Goal: Navigation & Orientation: Find specific page/section

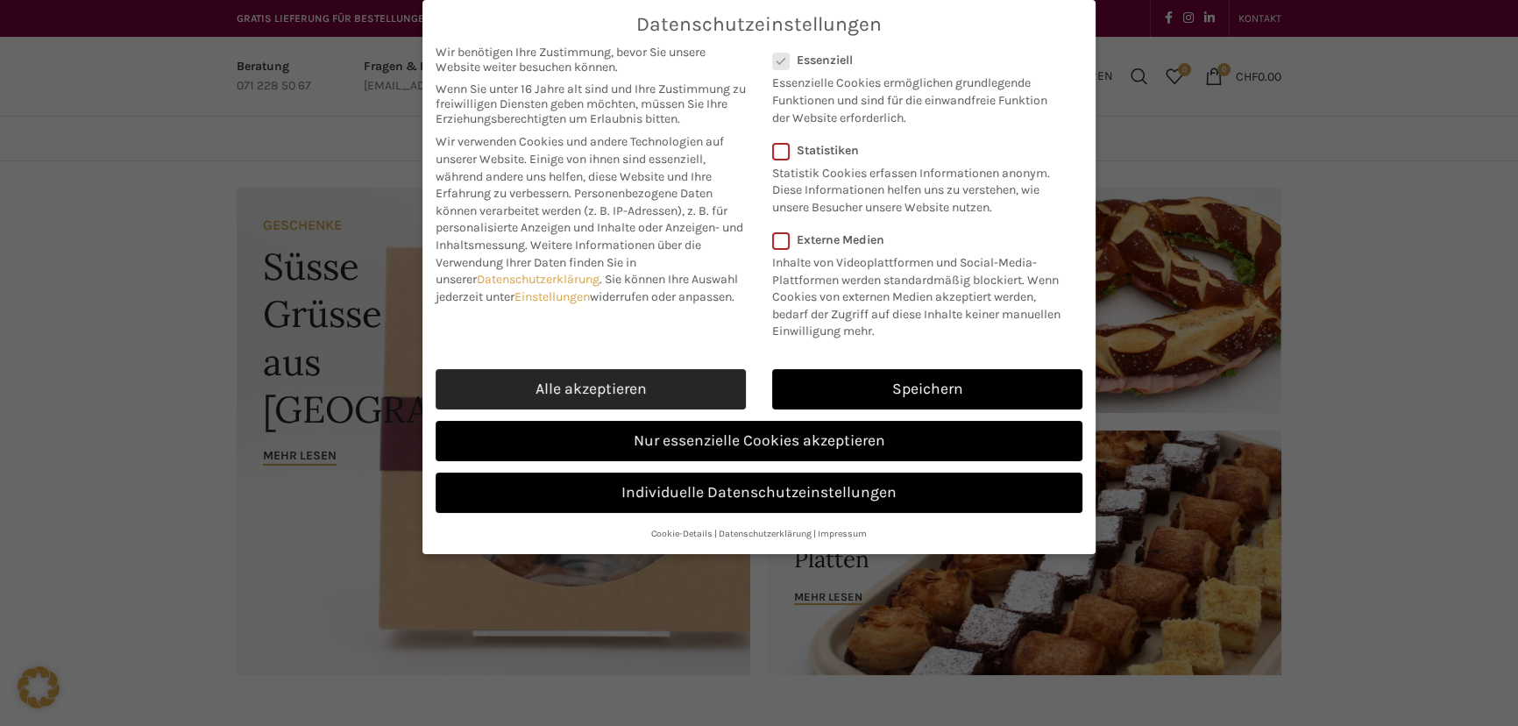
click at [638, 391] on link "Alle akzeptieren" at bounding box center [591, 389] width 310 height 40
checkbox input "true"
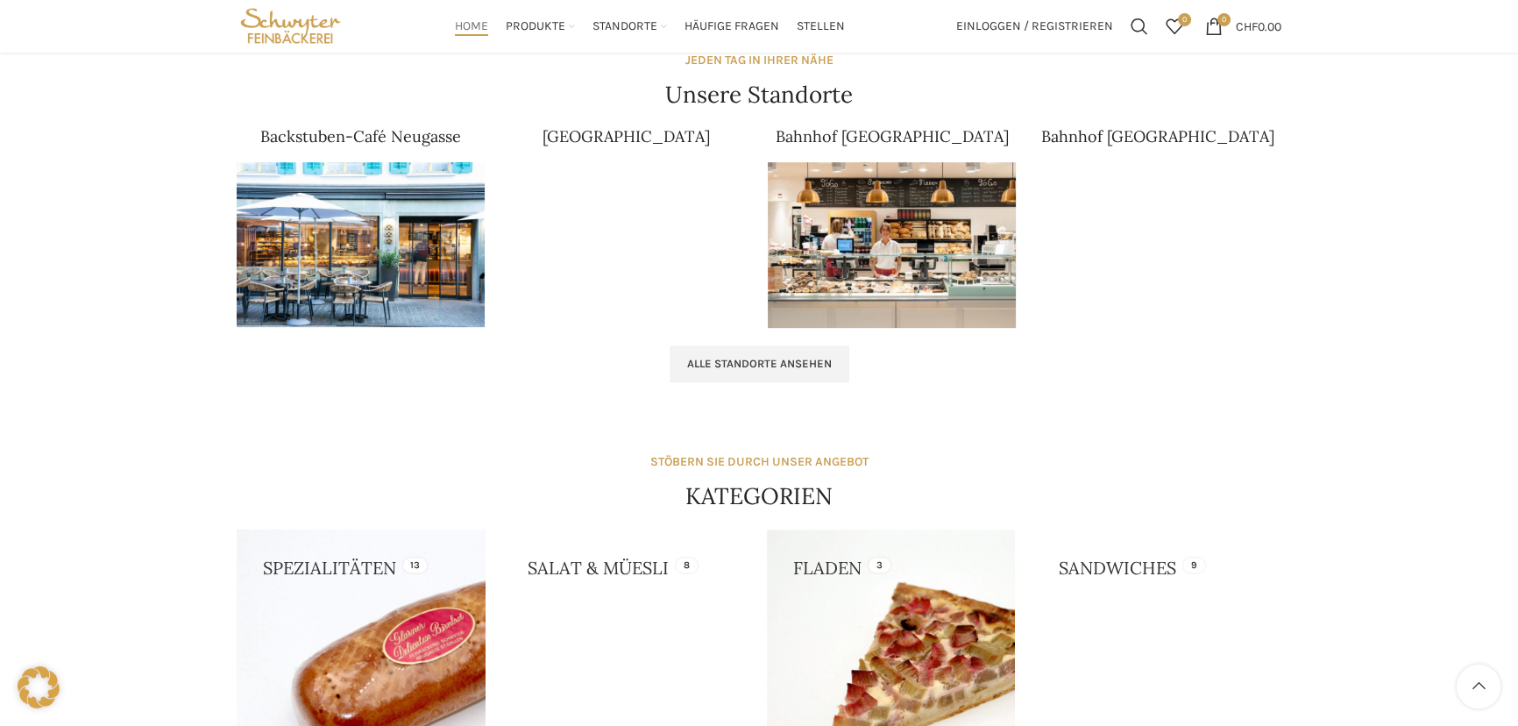
scroll to position [968, 0]
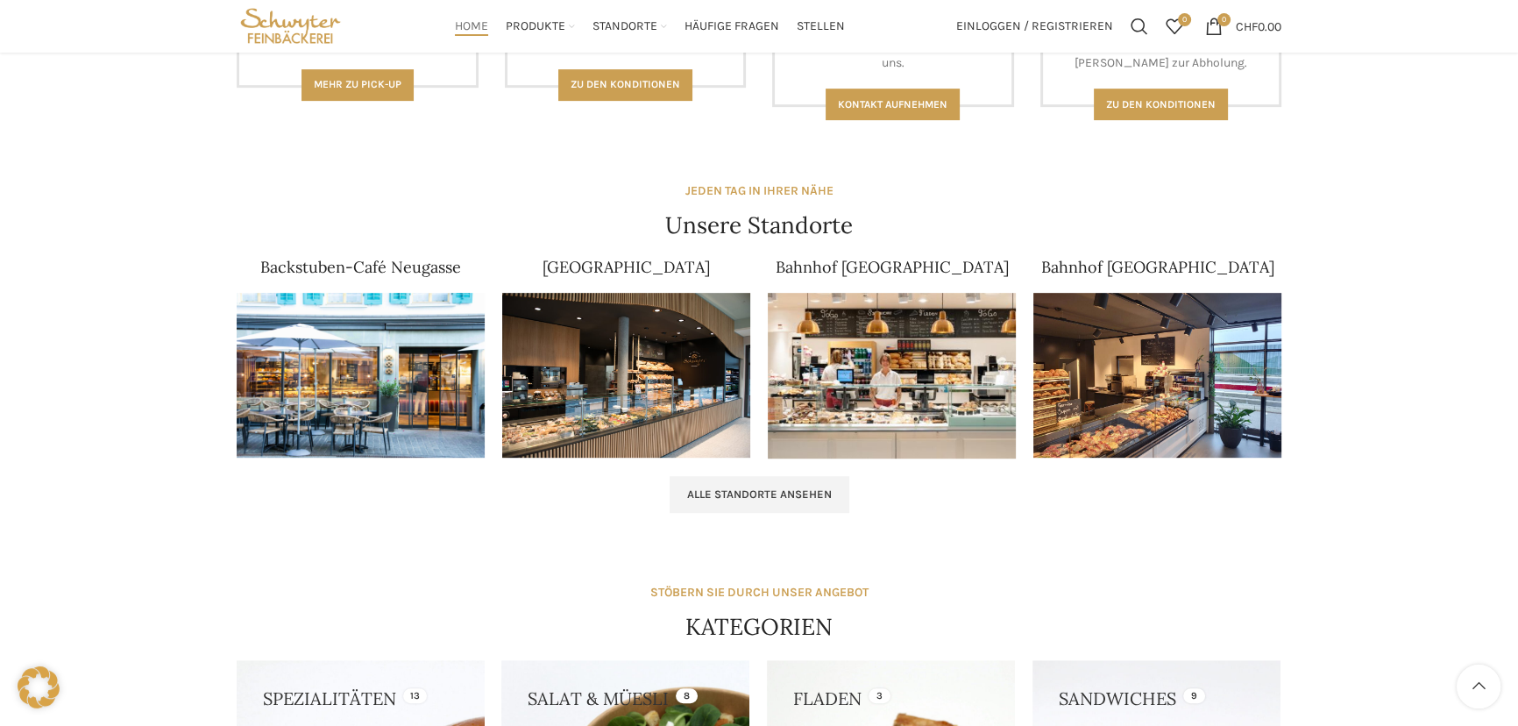
click at [280, 353] on img at bounding box center [361, 376] width 248 height 166
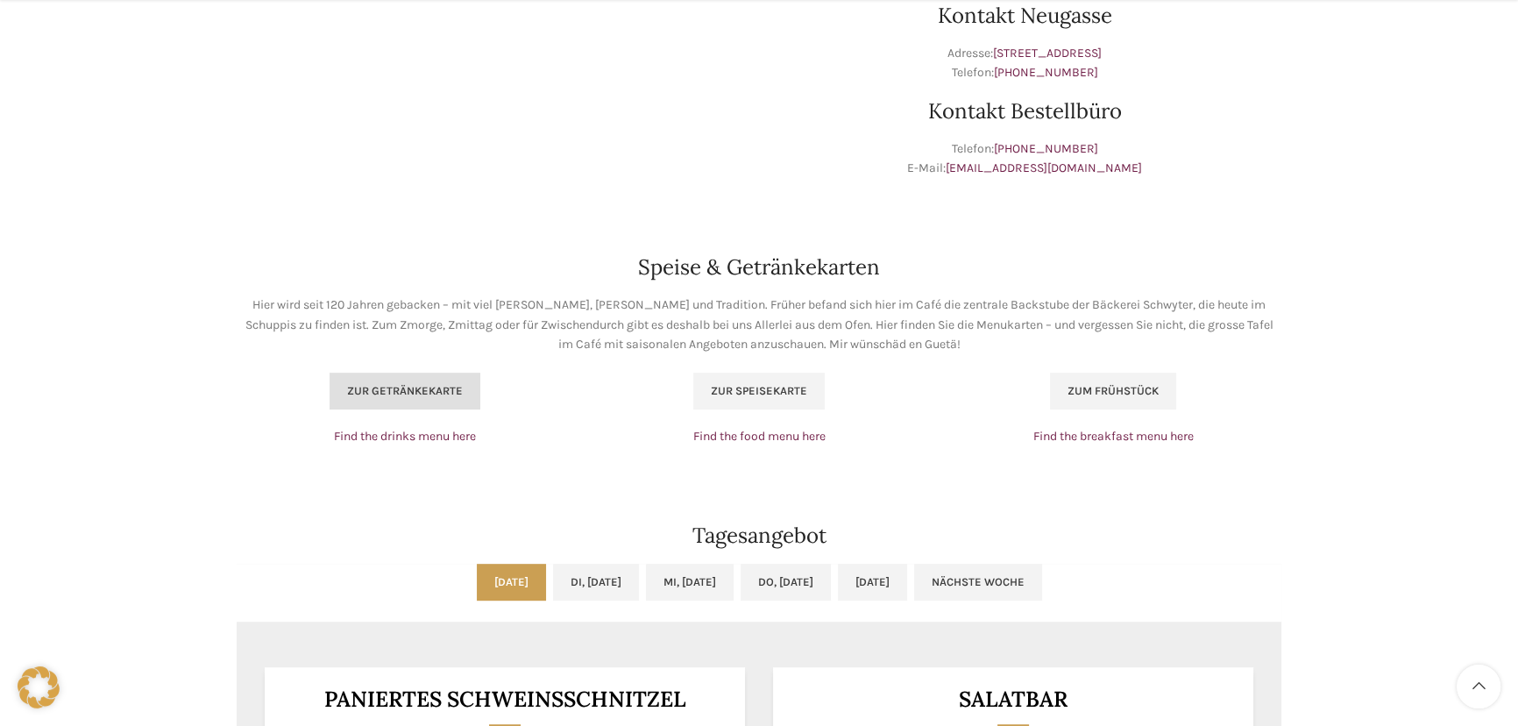
scroll to position [1035, 0]
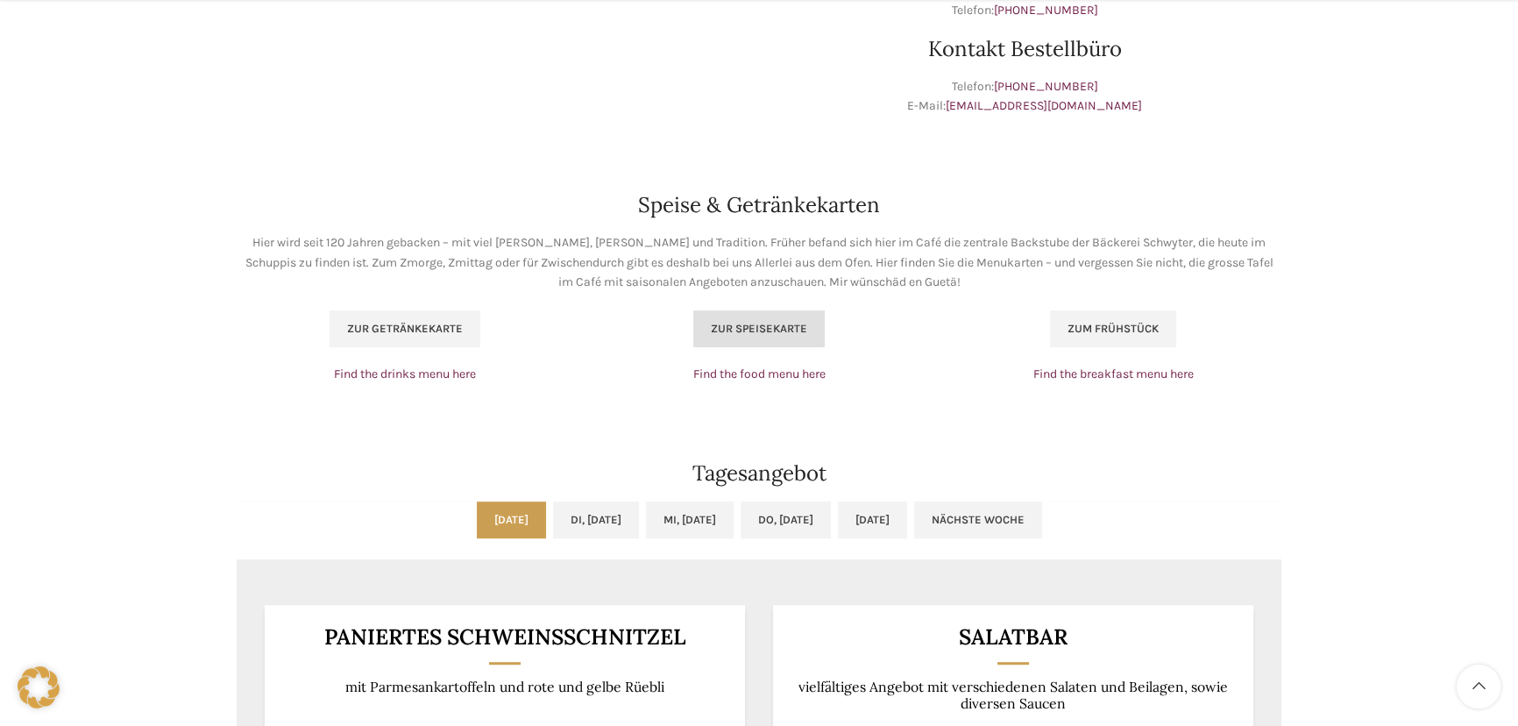
click at [698, 338] on link "Zur Speisekarte" at bounding box center [758, 328] width 131 height 37
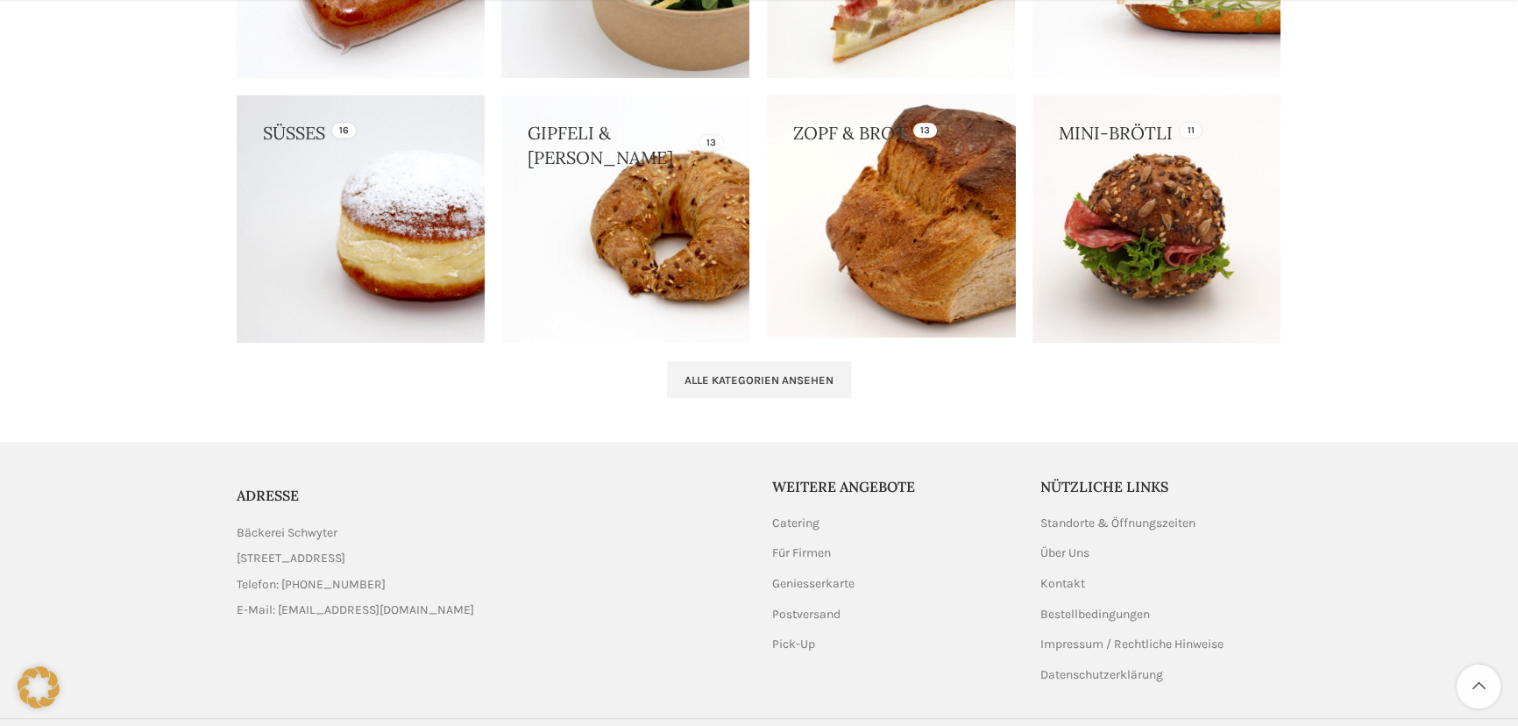
scroll to position [1844, 0]
